Goal: Task Accomplishment & Management: Manage account settings

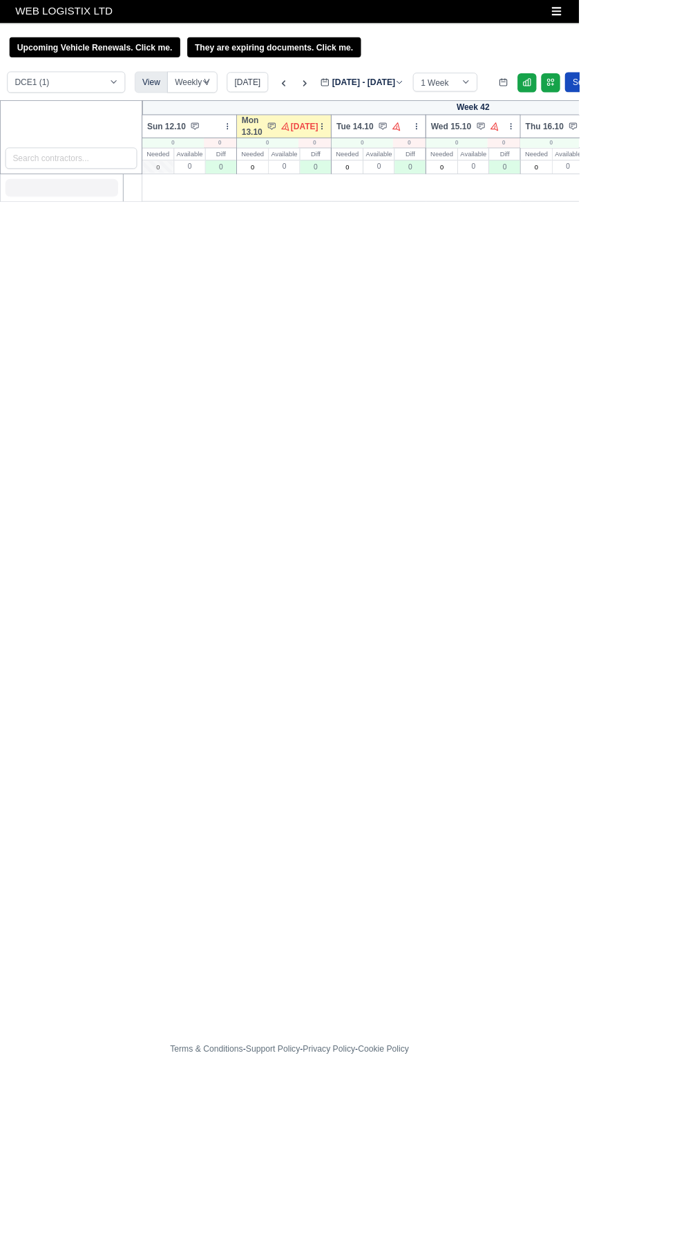
click at [657, 20] on button "Toggle navigation" at bounding box center [651, 12] width 30 height 19
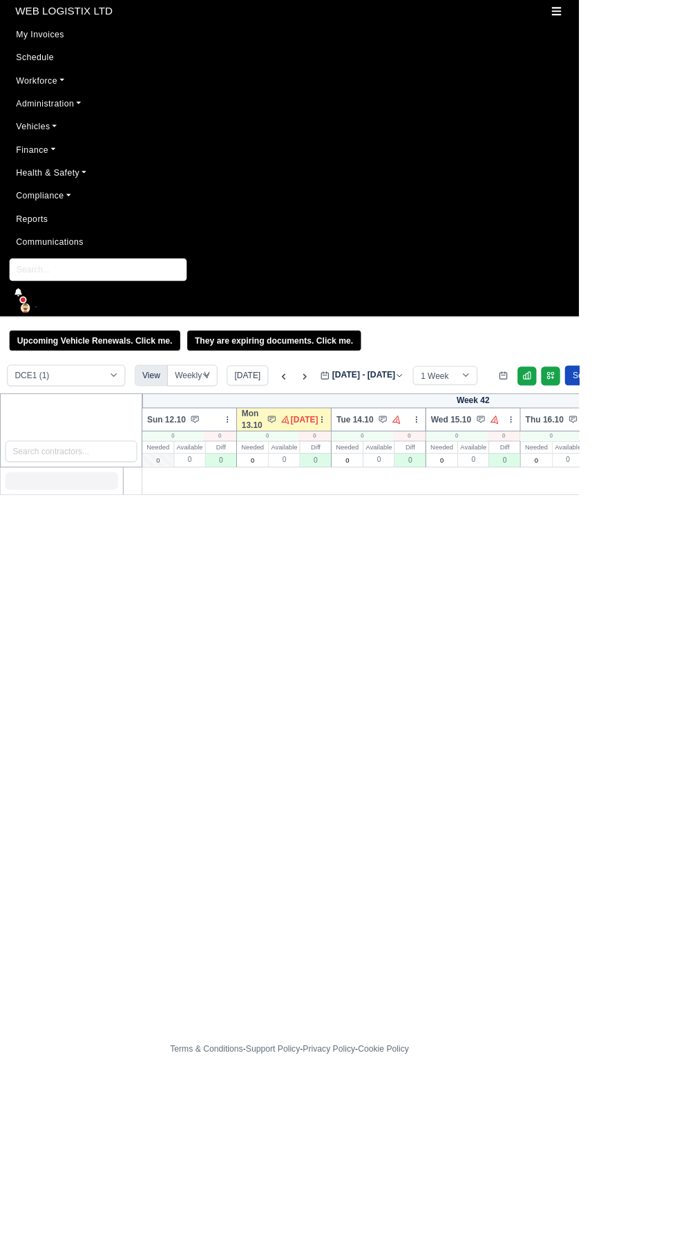
click at [63, 181] on link "Finance" at bounding box center [338, 175] width 655 height 27
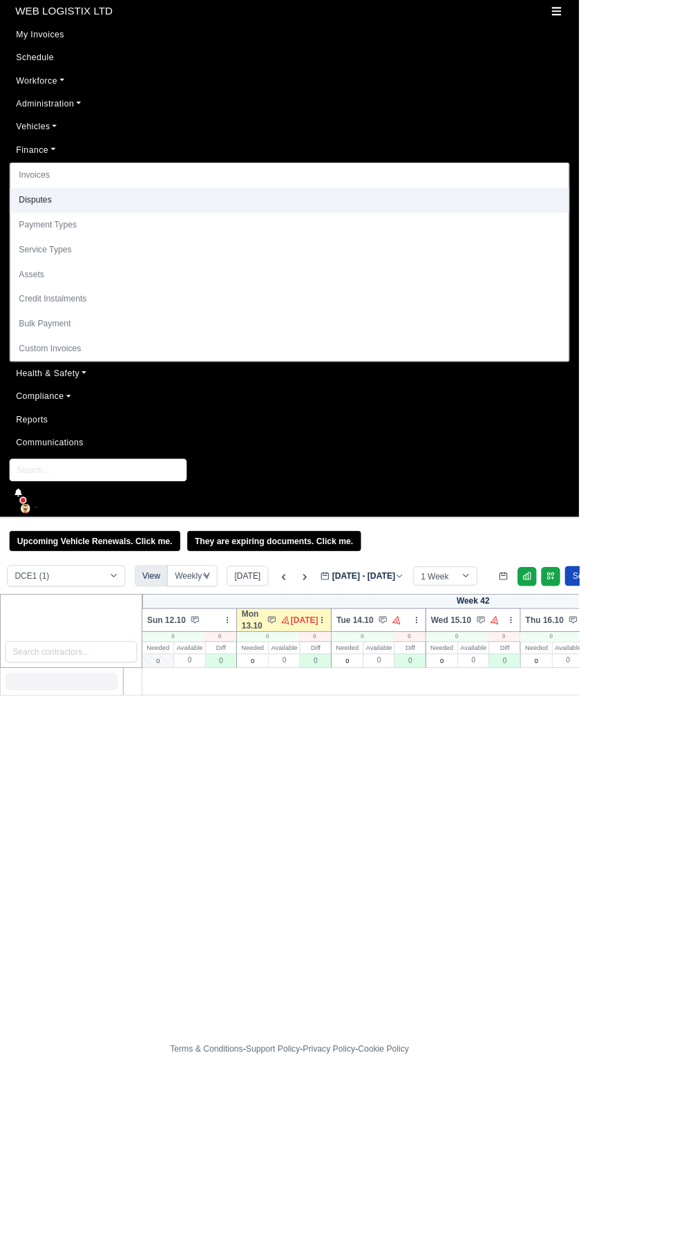
click at [61, 236] on link "Disputes" at bounding box center [339, 234] width 654 height 29
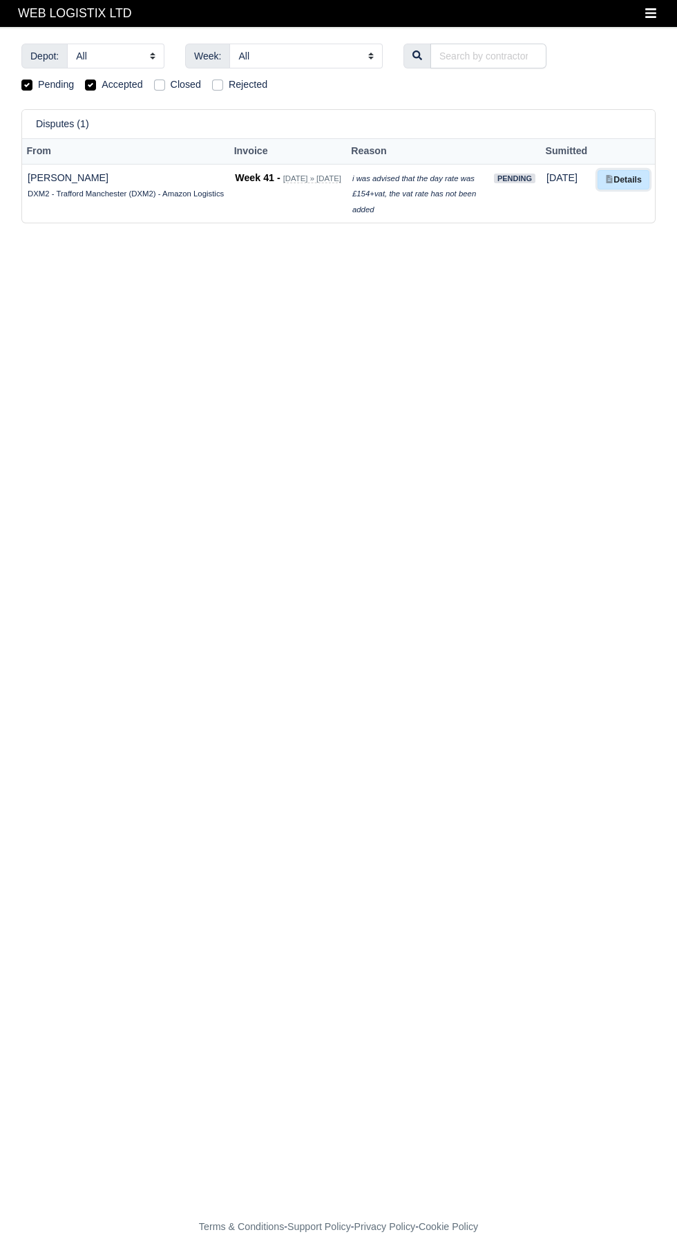
click at [634, 182] on link "Details" at bounding box center [624, 180] width 52 height 20
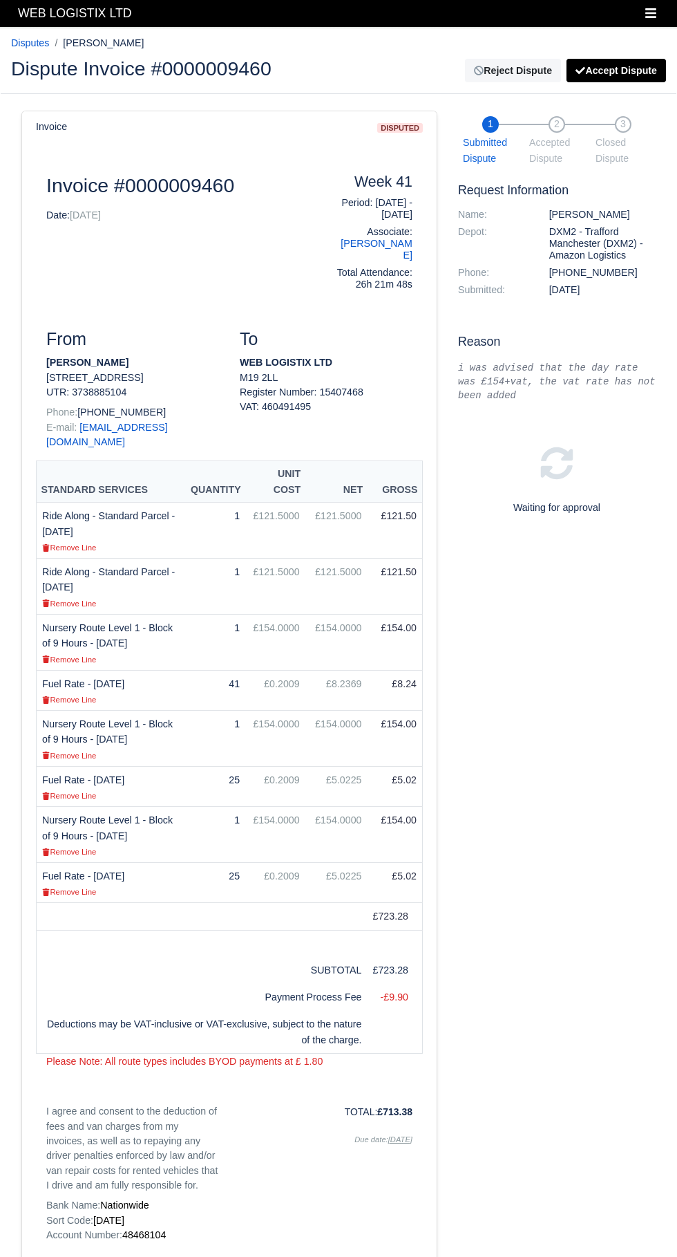
click at [563, 868] on div "1 Submitted Dispute 2 Accepted Dispute 3 Closed Dispute Request Information Nam…" at bounding box center [557, 735] width 218 height 1249
